Goal: Use online tool/utility: Utilize a website feature to perform a specific function

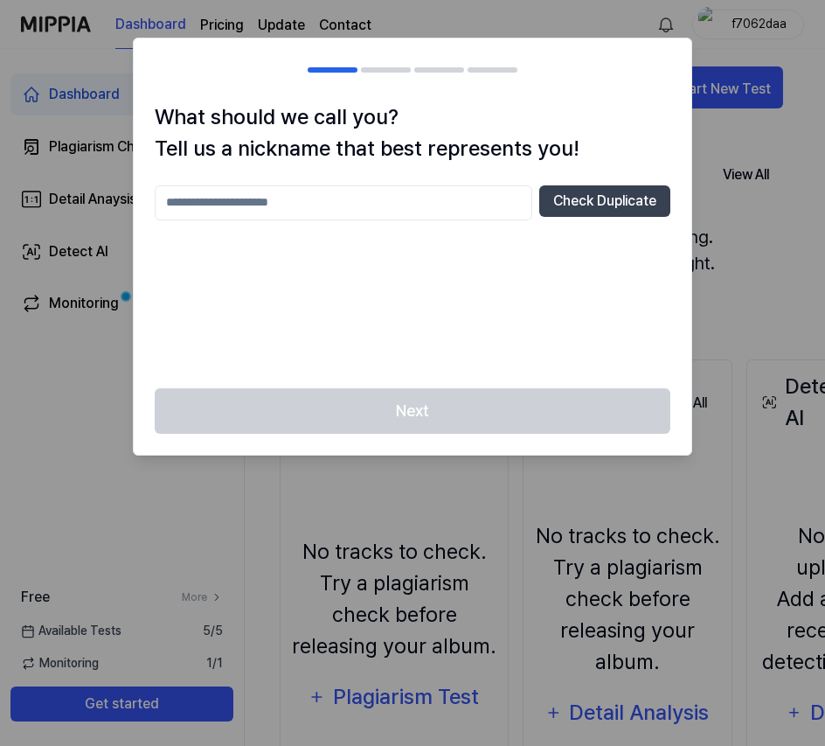
click at [456, 204] on input "text" at bounding box center [344, 202] width 378 height 35
type input "****"
click at [527, 205] on input "****" at bounding box center [344, 202] width 378 height 35
click at [557, 203] on button "Check Duplicate" at bounding box center [605, 200] width 131 height 31
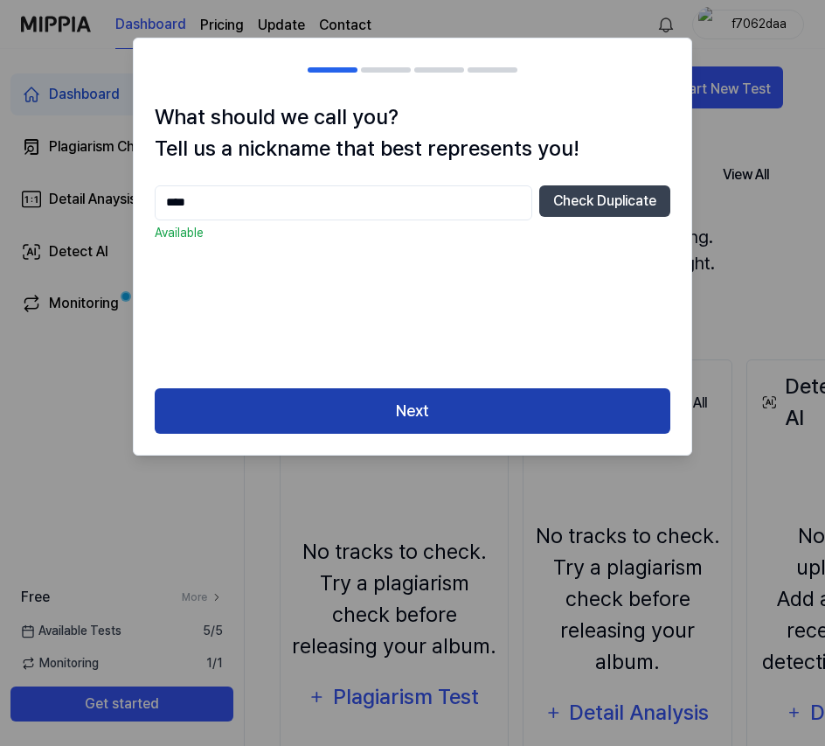
click at [500, 404] on button "Next" at bounding box center [413, 411] width 516 height 46
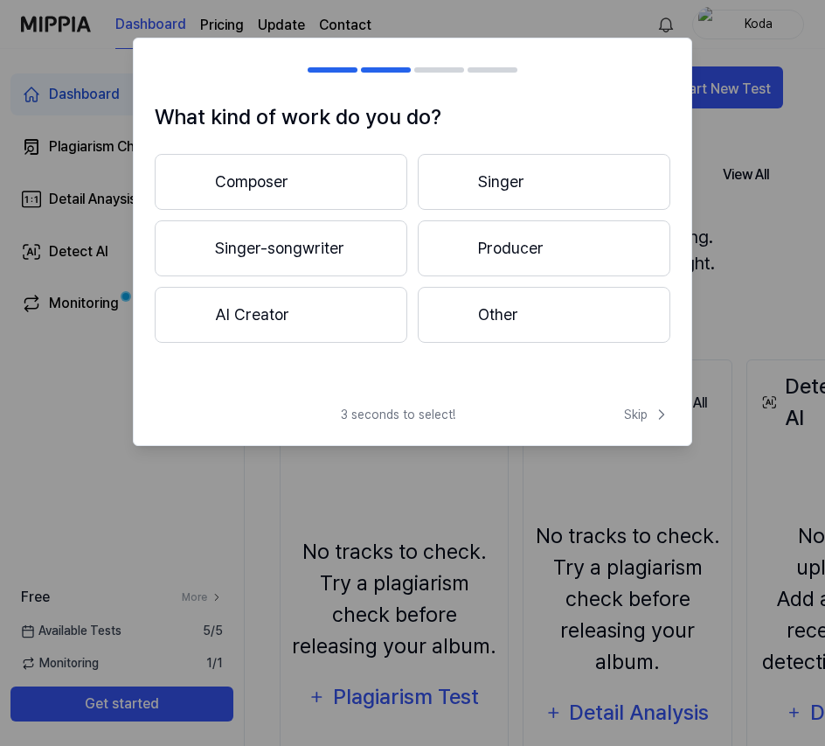
click at [326, 180] on button "Composer" at bounding box center [281, 182] width 253 height 56
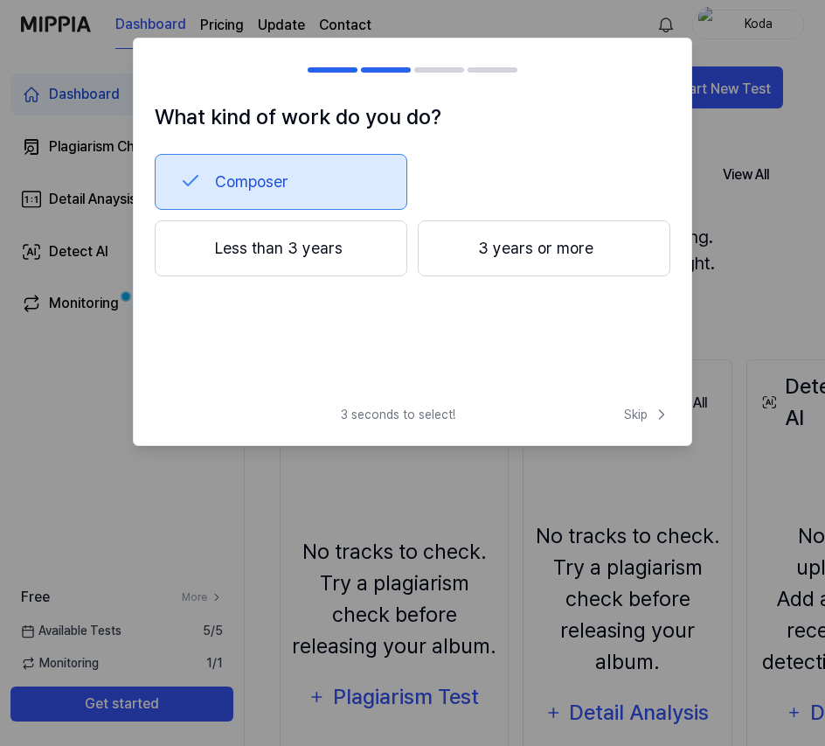
click at [525, 265] on button "3 years or more" at bounding box center [544, 248] width 253 height 56
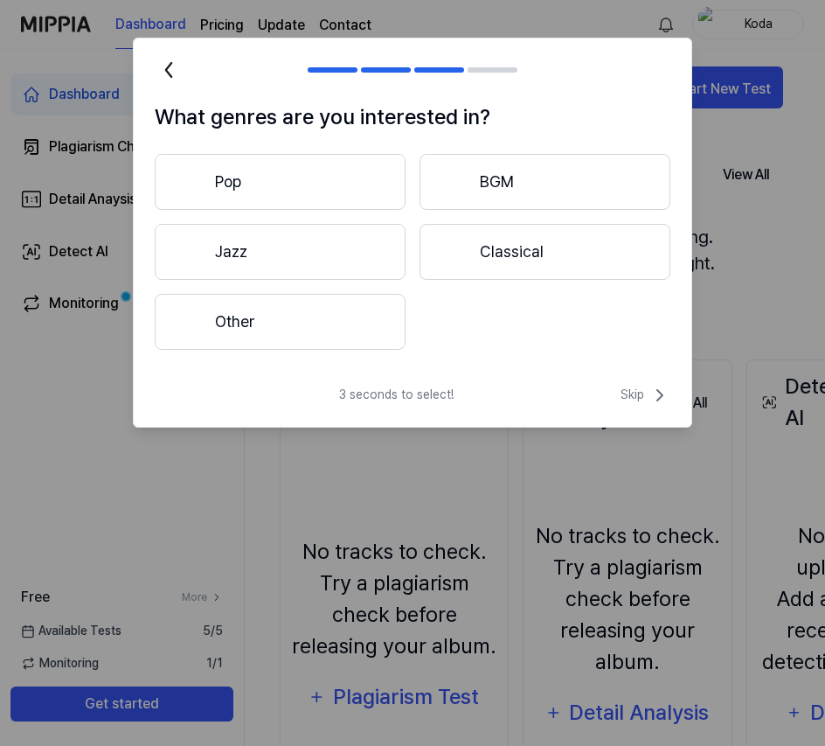
click at [525, 184] on button "BGM" at bounding box center [545, 182] width 251 height 56
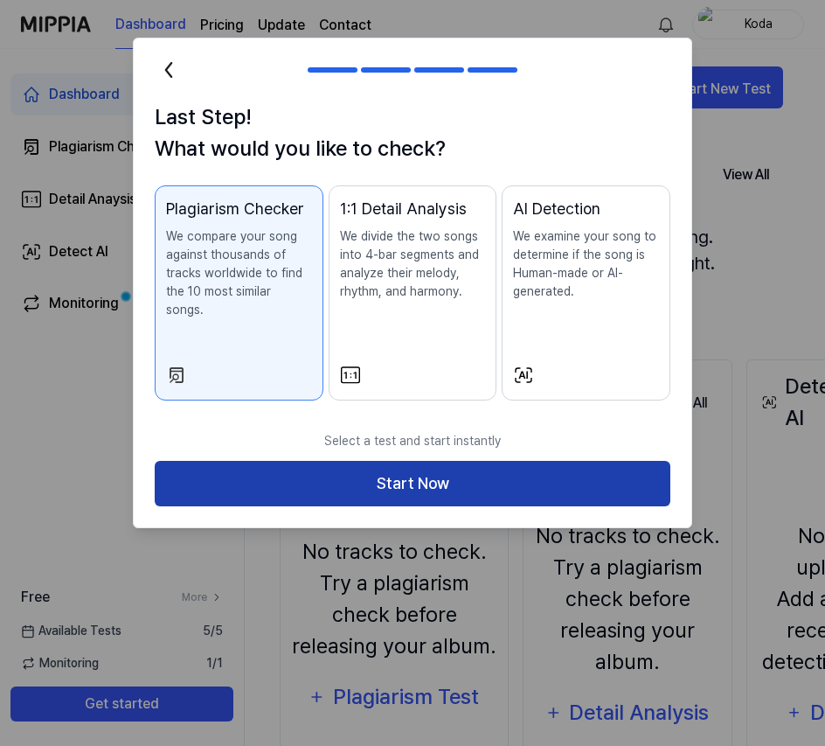
click at [356, 464] on button "Start Now" at bounding box center [413, 484] width 516 height 46
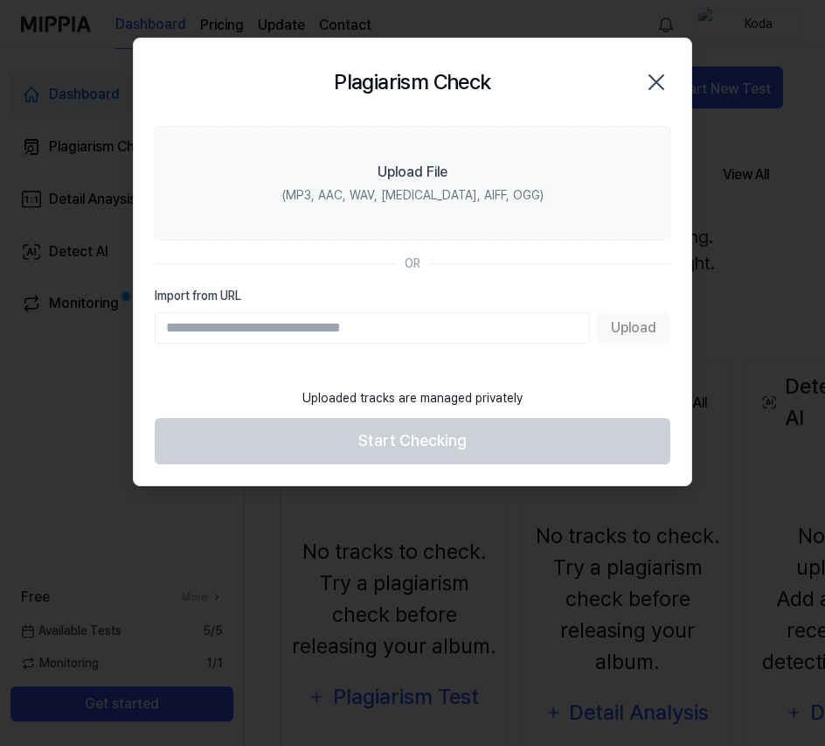
click at [660, 80] on icon "button" at bounding box center [657, 82] width 28 height 28
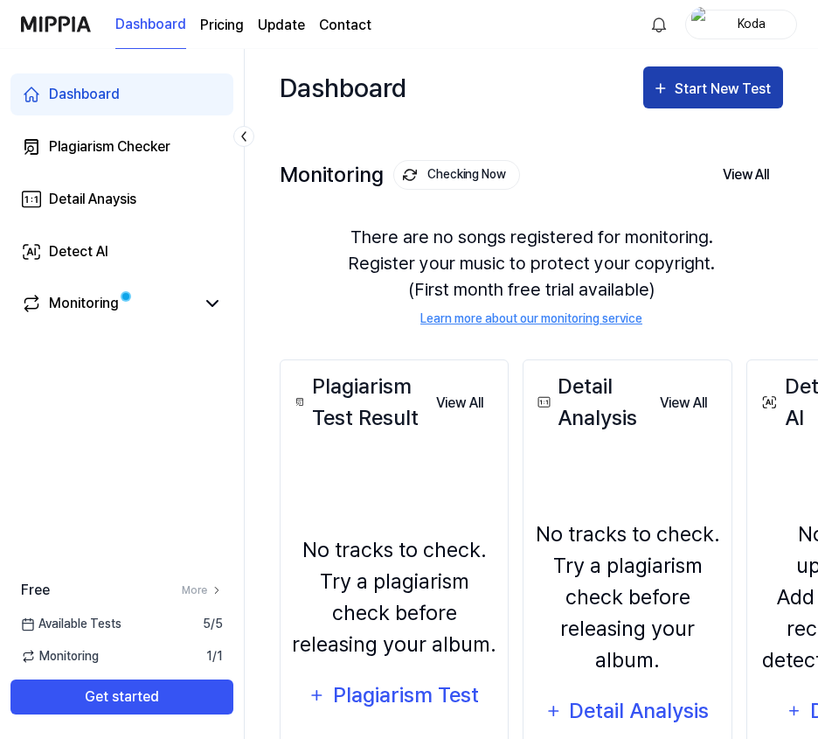
click at [714, 94] on div "Start New Test" at bounding box center [725, 89] width 100 height 23
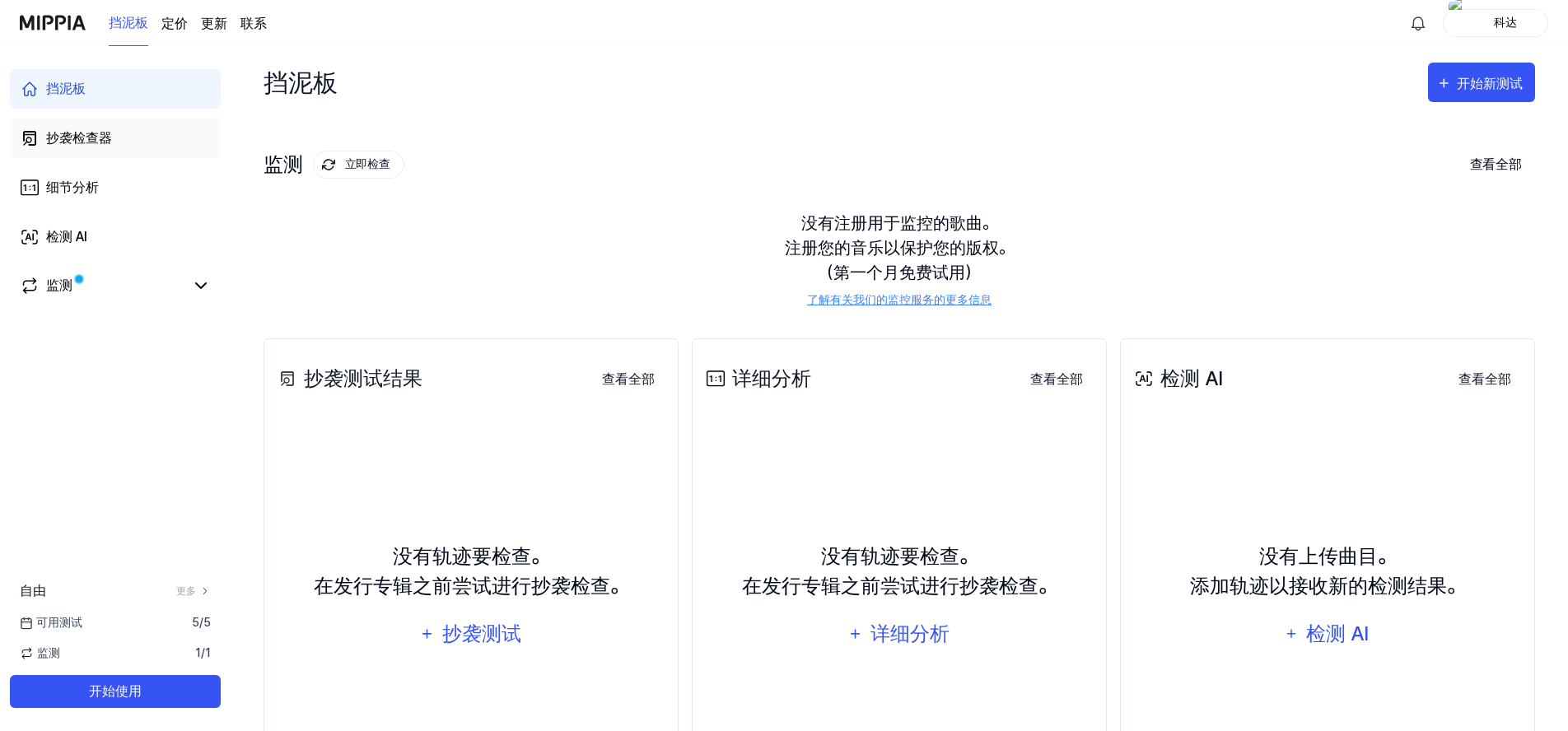
click at [148, 135] on link "抄袭检查器" at bounding box center [115, 138] width 211 height 40
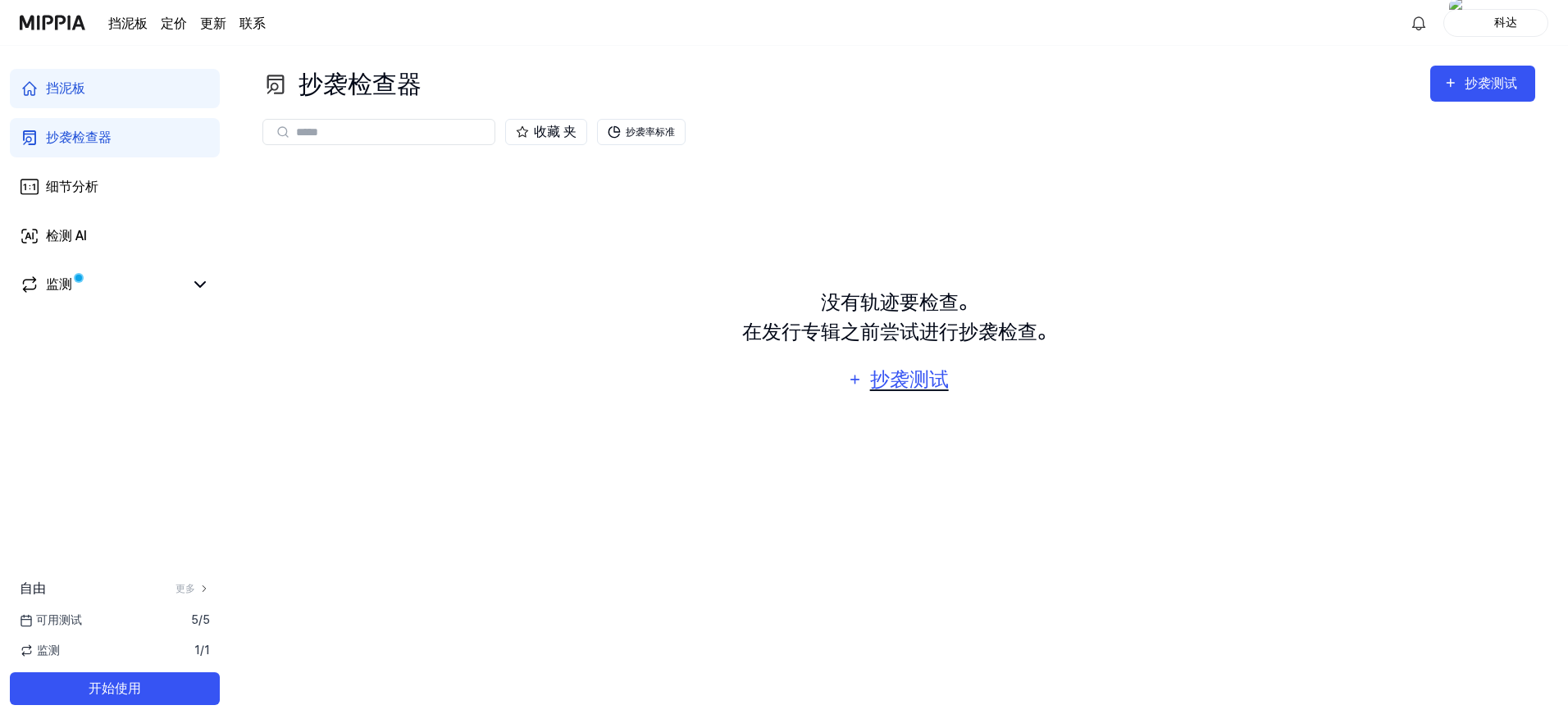
click at [774, 379] on div "抄袭测试" at bounding box center [909, 379] width 83 height 31
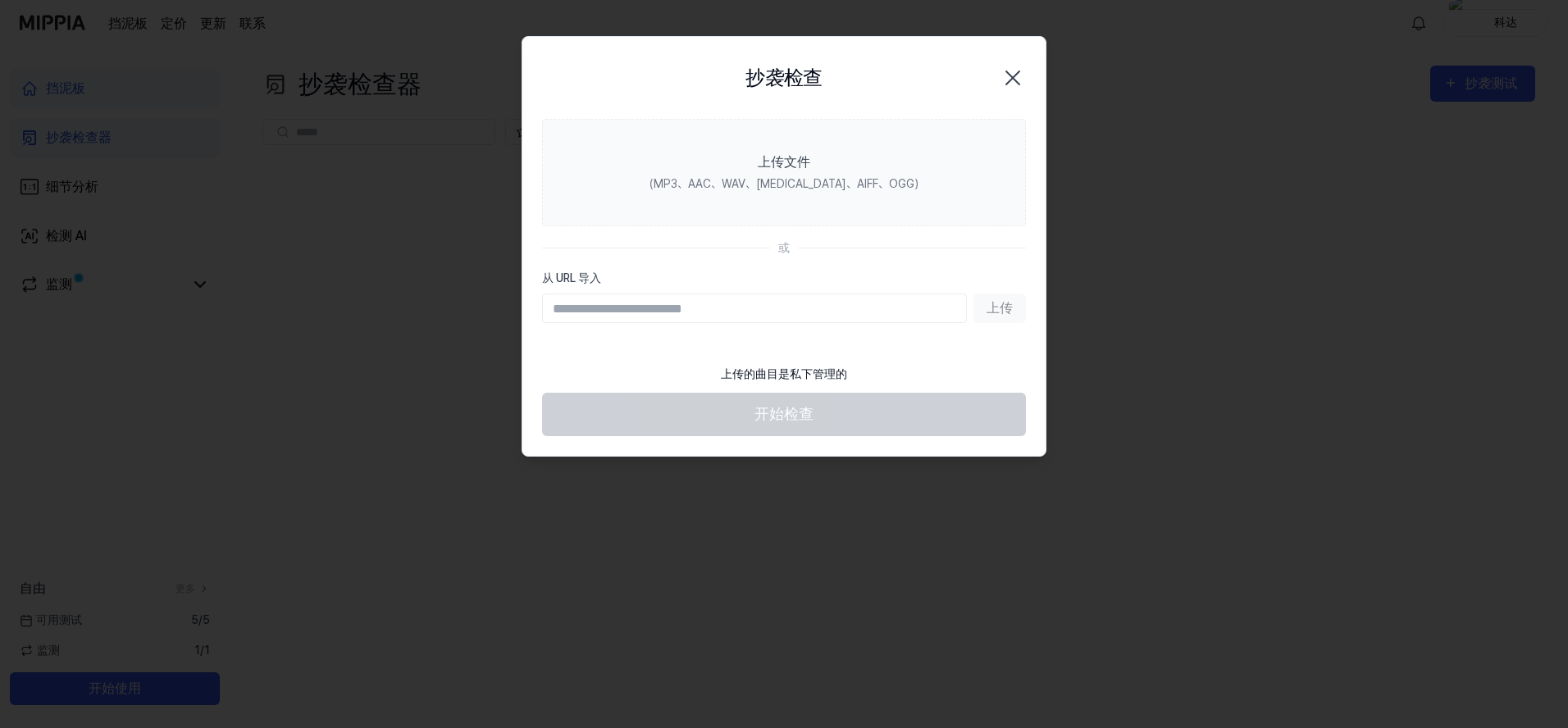
click at [774, 311] on input "从 URL 导入" at bounding box center [754, 308] width 425 height 29
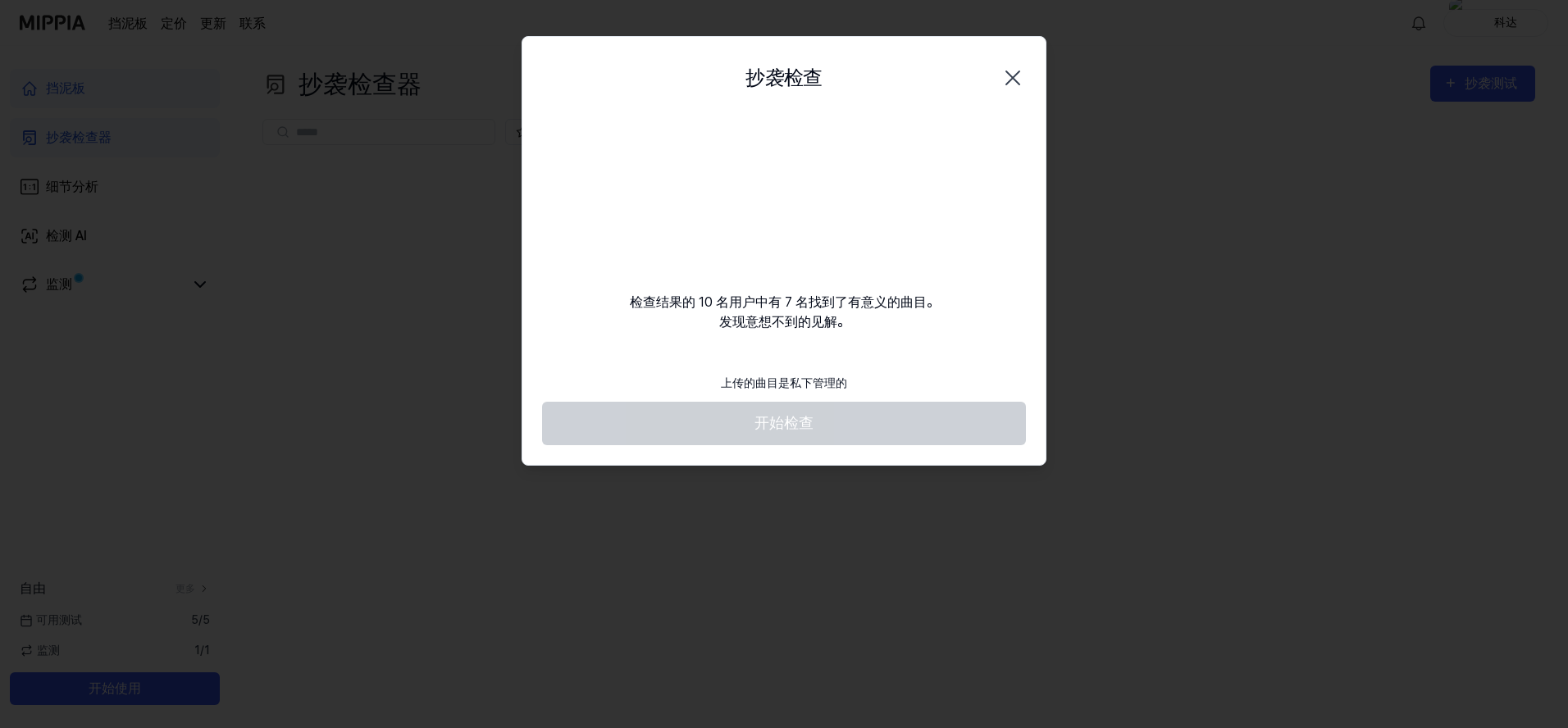
click at [774, 421] on footer "上传的曲目是私下管理的 开始检查" at bounding box center [784, 405] width 484 height 81
click at [774, 220] on video at bounding box center [784, 198] width 158 height 158
click at [774, 421] on footer "上传的曲目是私下管理的 开始检查" at bounding box center [784, 405] width 484 height 81
click at [774, 232] on video at bounding box center [784, 198] width 158 height 158
click at [774, 212] on video at bounding box center [784, 198] width 158 height 158
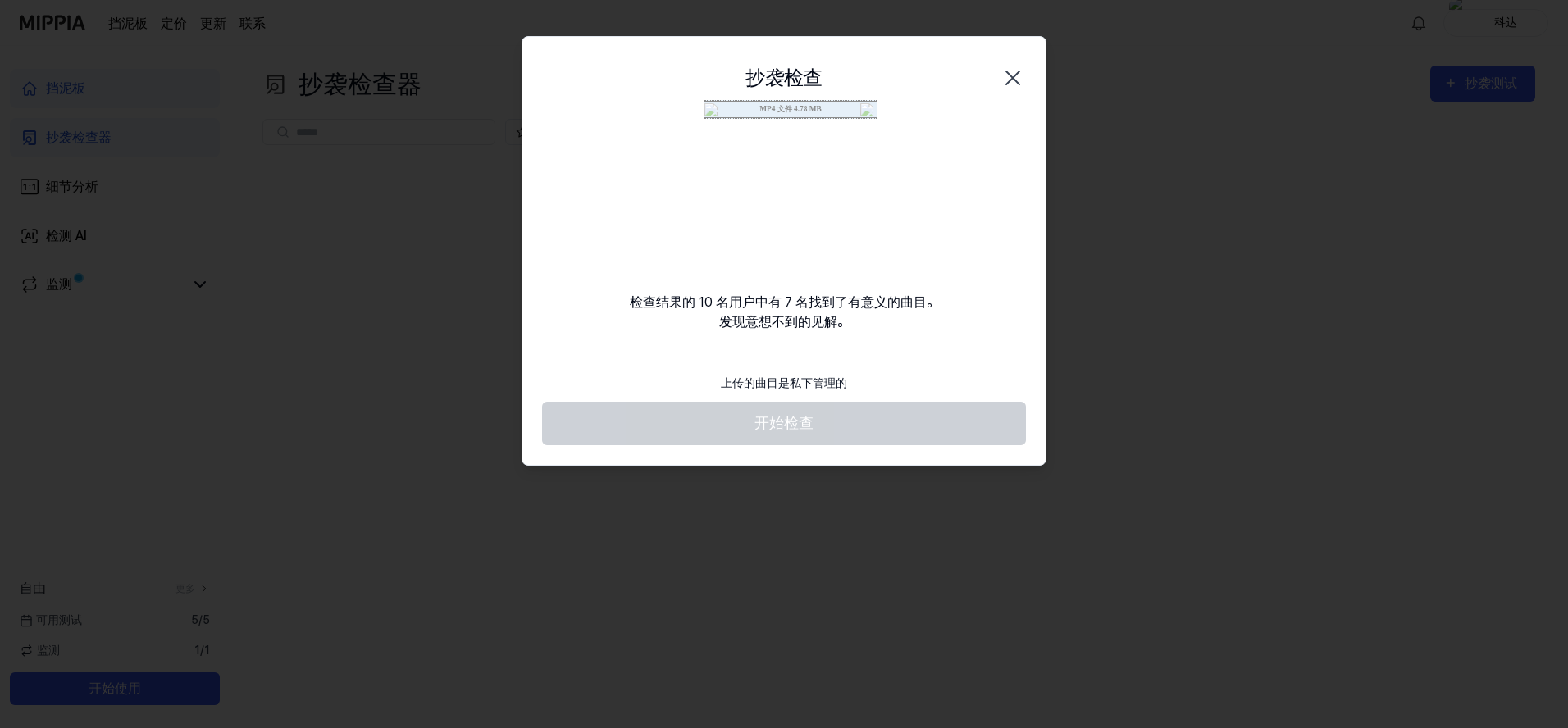
click at [774, 108] on div "抄袭检查 关闭" at bounding box center [784, 77] width 523 height 82
click at [774, 111] on div "抄袭检查 关闭" at bounding box center [784, 77] width 523 height 82
click at [774, 326] on font "检查结果的 10 名用户中有 7 名找到了有意义的曲目。 发现意想不到的见解。" at bounding box center [785, 312] width 309 height 39
click at [774, 205] on video at bounding box center [784, 198] width 158 height 158
click at [774, 82] on icon "button" at bounding box center [1013, 78] width 26 height 26
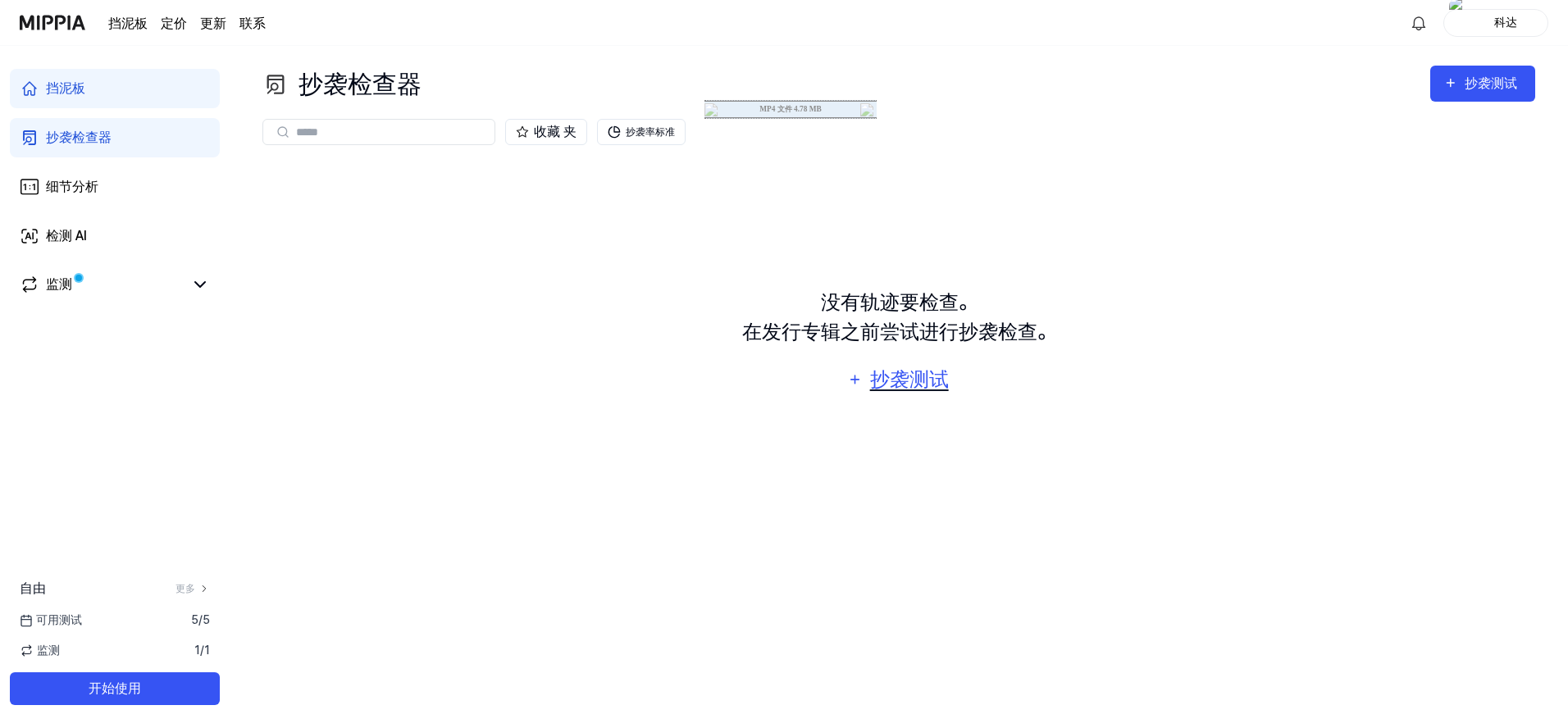
click at [774, 382] on div "抄袭测试" at bounding box center [909, 379] width 83 height 31
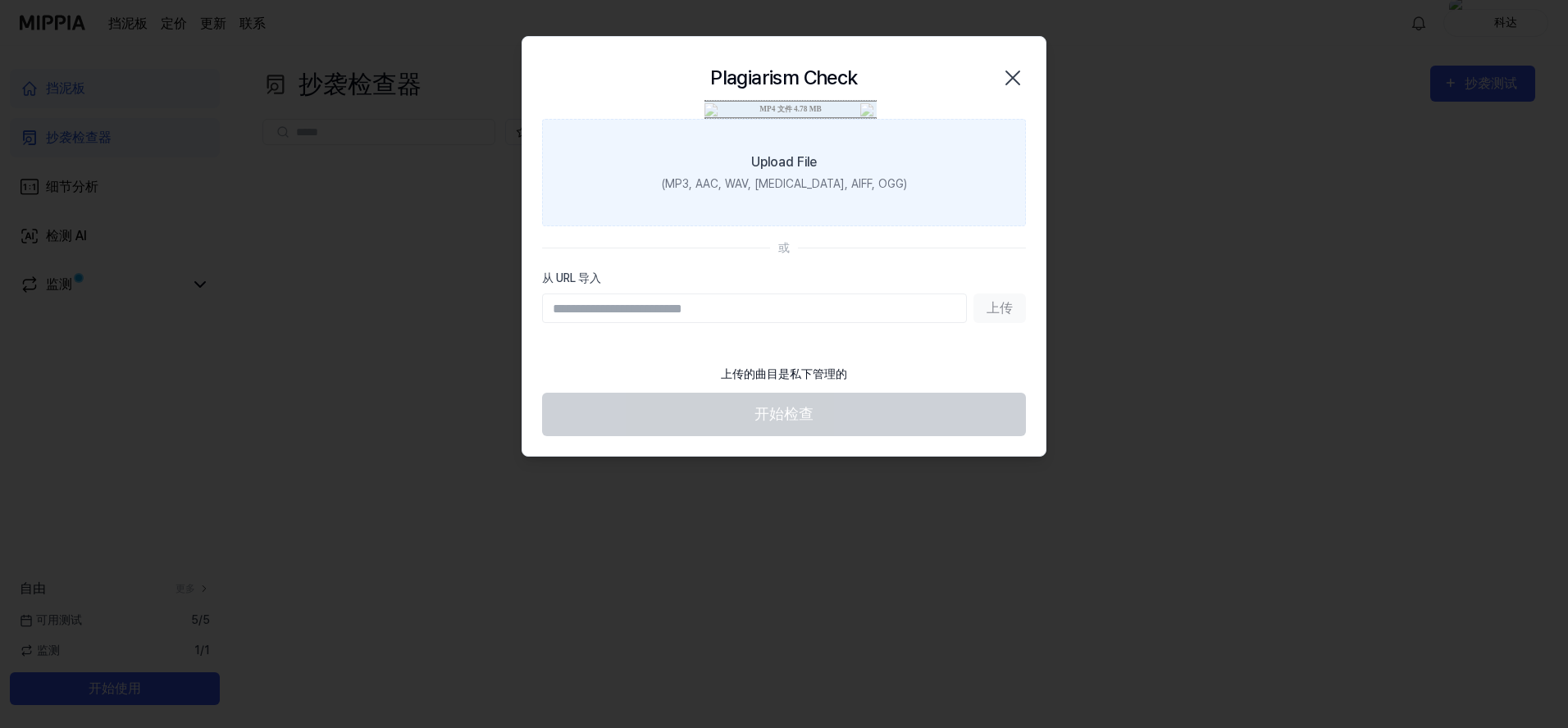
click at [774, 174] on label "Upload File (MP3, AAC, WAV, [MEDICAL_DATA], AIFF, OGG)" at bounding box center [784, 173] width 484 height 108
click at [0, 0] on input "Upload File (MP3, AAC, WAV, [MEDICAL_DATA], AIFF, OGG)" at bounding box center [0, 0] width 0 height 0
